Goal: Task Accomplishment & Management: Use online tool/utility

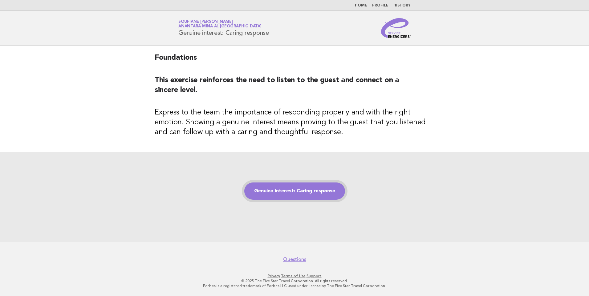
click at [290, 186] on link "Genuine interest: Caring response" at bounding box center [294, 191] width 101 height 17
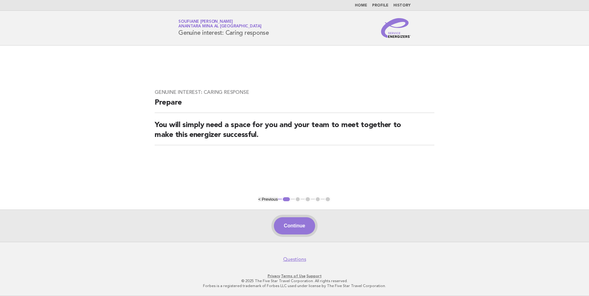
click at [296, 224] on button "Continue" at bounding box center [294, 225] width 41 height 17
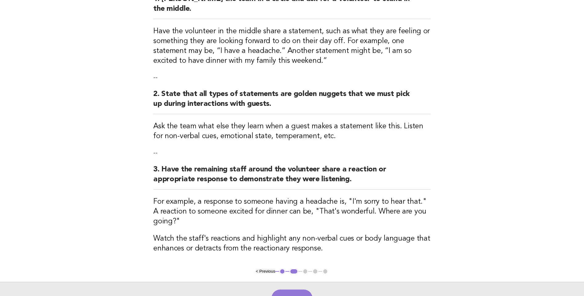
scroll to position [152, 0]
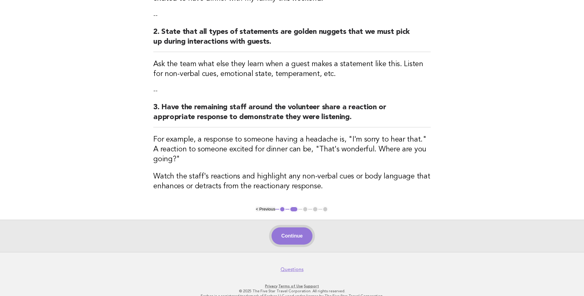
click at [300, 228] on button "Continue" at bounding box center [292, 236] width 41 height 17
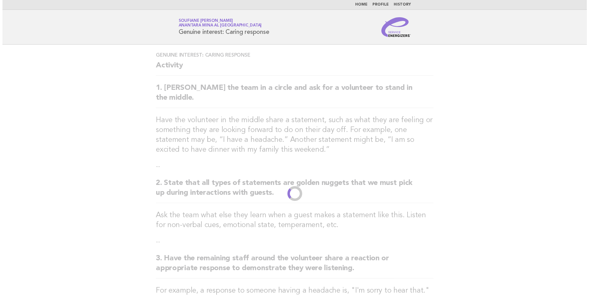
scroll to position [0, 0]
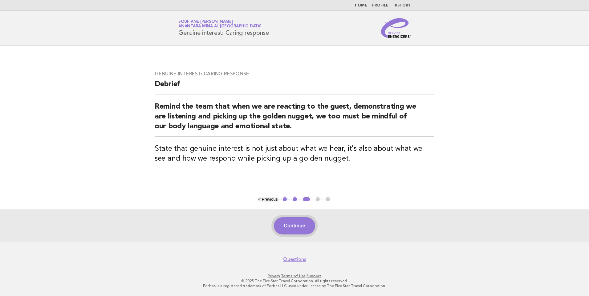
click at [296, 228] on button "Continue" at bounding box center [294, 225] width 41 height 17
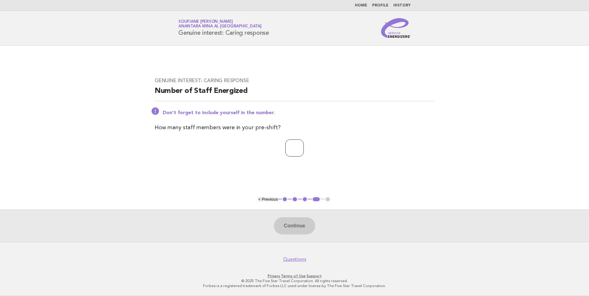
click at [292, 151] on input "number" at bounding box center [294, 147] width 18 height 17
type input "*"
click at [240, 175] on main "Genuine interest: Caring response Number of Staff Energized Don't forget to inc…" at bounding box center [294, 144] width 589 height 196
click at [292, 224] on button "Continue" at bounding box center [294, 225] width 41 height 17
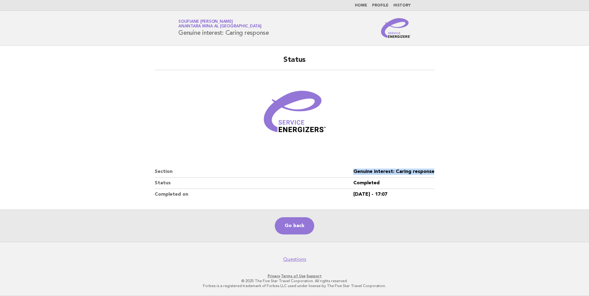
drag, startPoint x: 415, startPoint y: 170, endPoint x: 342, endPoint y: 169, distance: 73.0
click at [342, 169] on div "Status Section Genuine interest: Caring response Status Completed Completed on …" at bounding box center [294, 128] width 294 height 160
copy dl "Genuine interest: Caring response"
